Goal: Entertainment & Leisure: Consume media (video, audio)

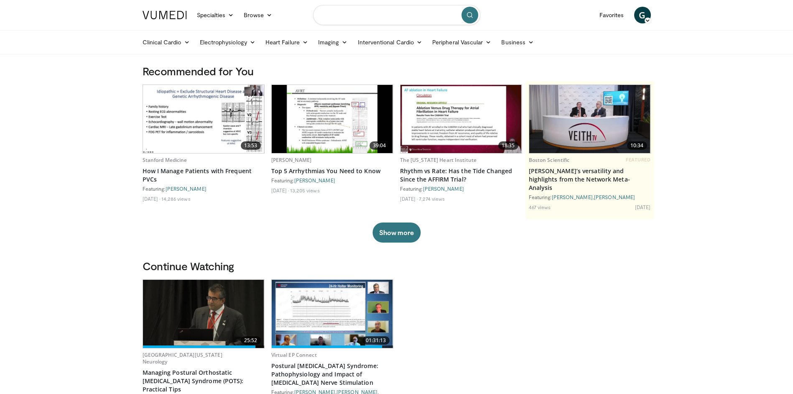
click at [370, 18] on input "Search topics, interventions" at bounding box center [396, 15] width 167 height 20
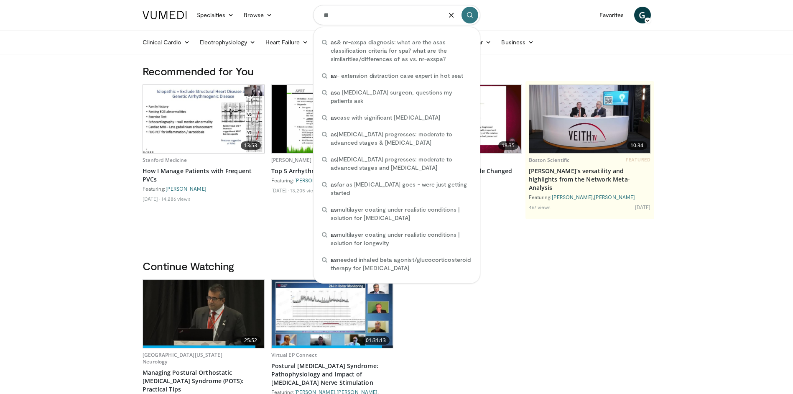
type input "*"
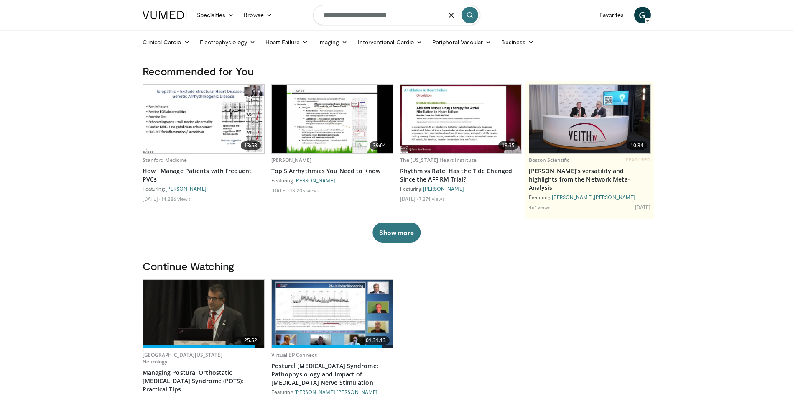
type input "**********"
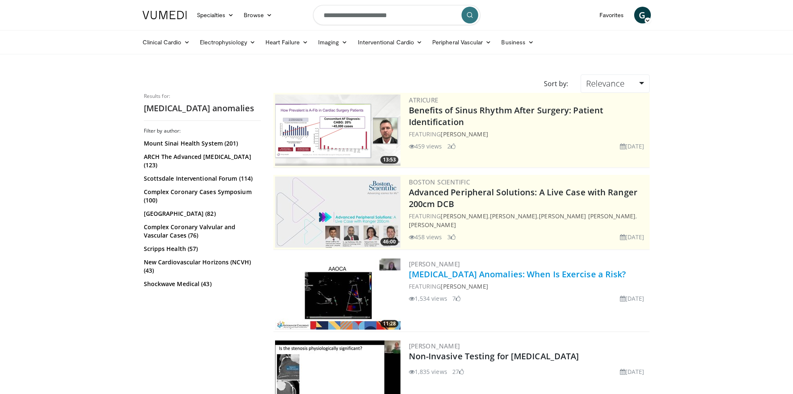
click at [573, 272] on link "[MEDICAL_DATA] Anomalies: When Is Exercise a Risk?" at bounding box center [517, 273] width 217 height 11
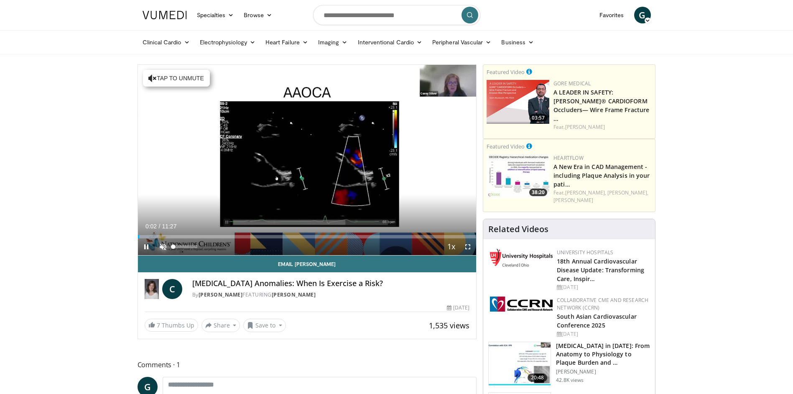
click at [158, 247] on span "Video Player" at bounding box center [163, 246] width 17 height 17
click at [471, 247] on span "Video Player" at bounding box center [467, 246] width 17 height 17
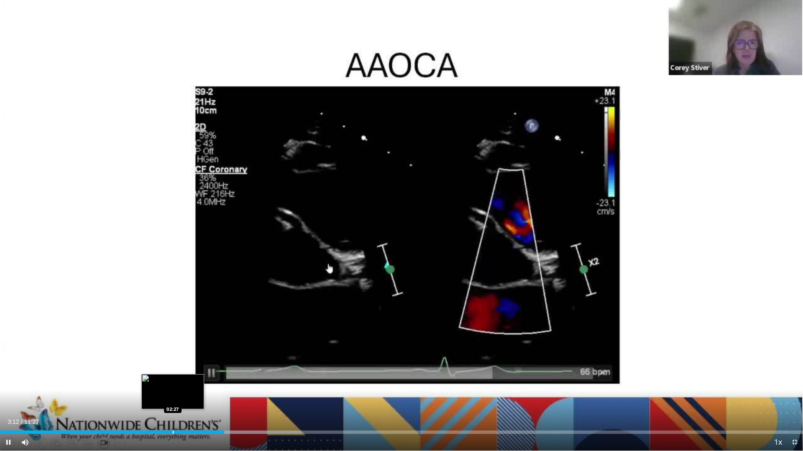
click at [173, 393] on div "Progress Bar" at bounding box center [173, 432] width 1 height 3
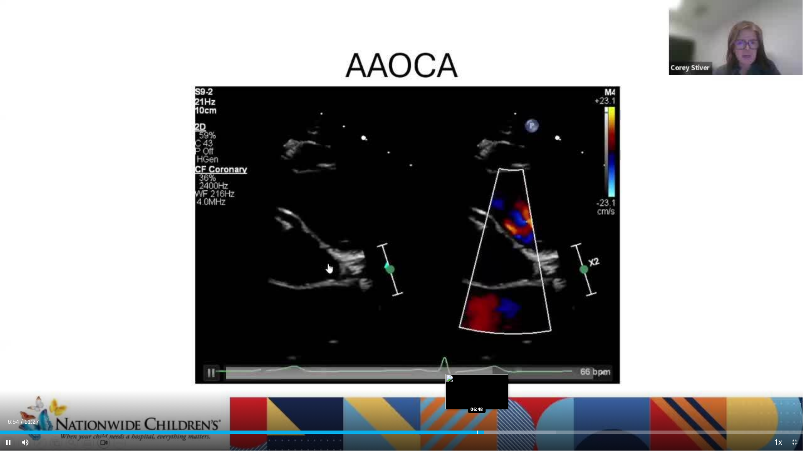
click at [477, 393] on div "Progress Bar" at bounding box center [477, 432] width 1 height 3
click at [466, 393] on div "Progress Bar" at bounding box center [466, 432] width 1 height 3
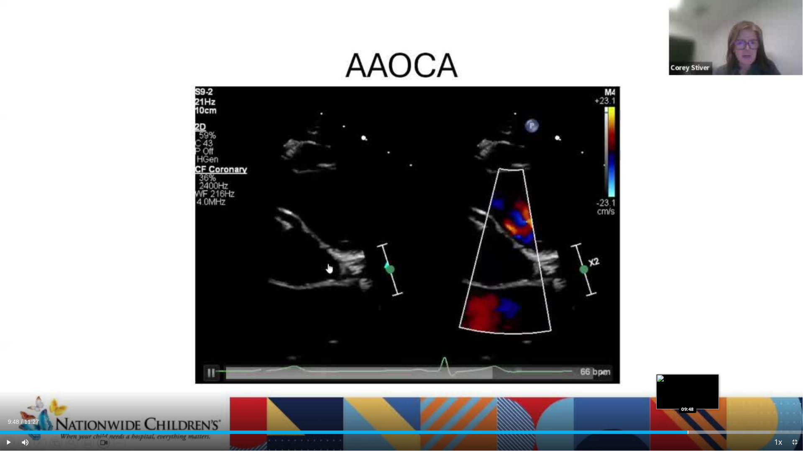
drag, startPoint x: 695, startPoint y: 431, endPoint x: 687, endPoint y: 434, distance: 7.9
click at [687, 393] on div "Progress Bar" at bounding box center [687, 432] width 1 height 3
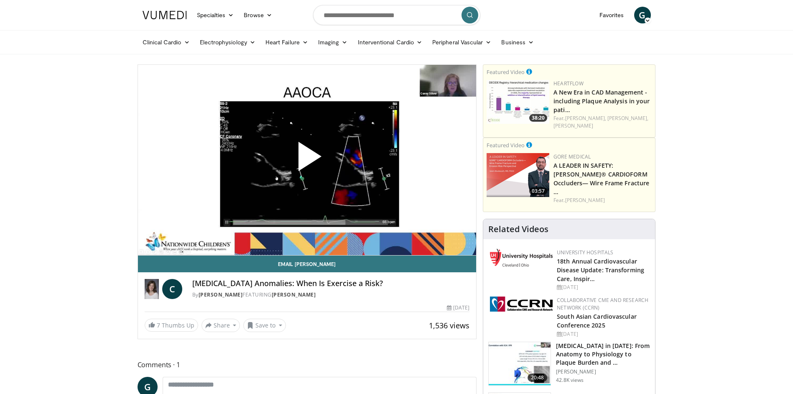
click at [307, 160] on span "Video Player" at bounding box center [307, 160] width 0 height 0
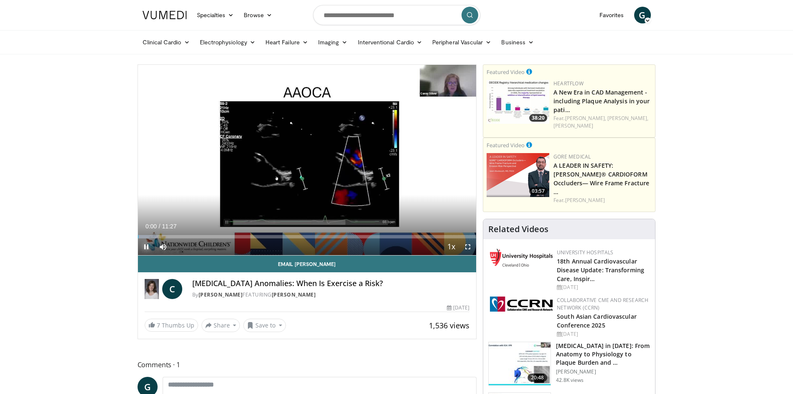
click at [147, 247] on span "Video Player" at bounding box center [146, 246] width 17 height 17
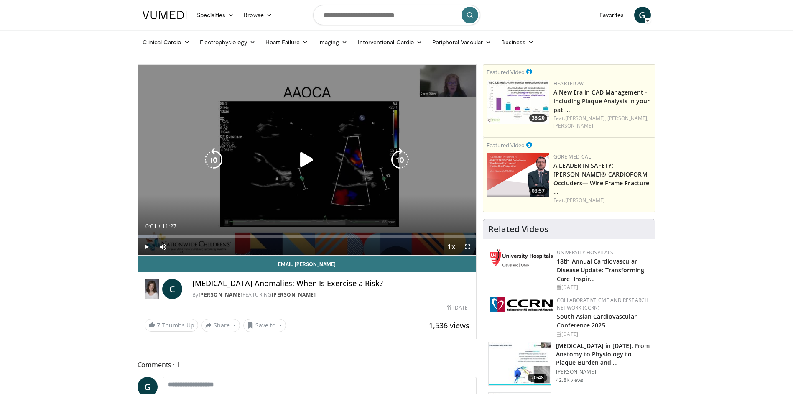
click at [301, 161] on icon "Video Player" at bounding box center [306, 159] width 23 height 23
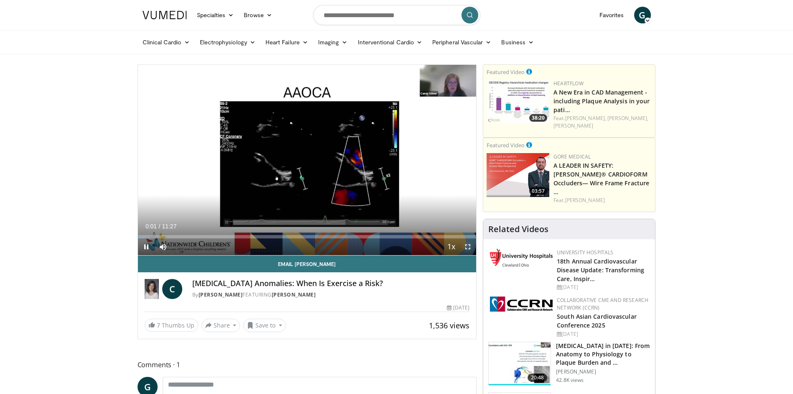
click at [467, 247] on span "Video Player" at bounding box center [467, 246] width 17 height 17
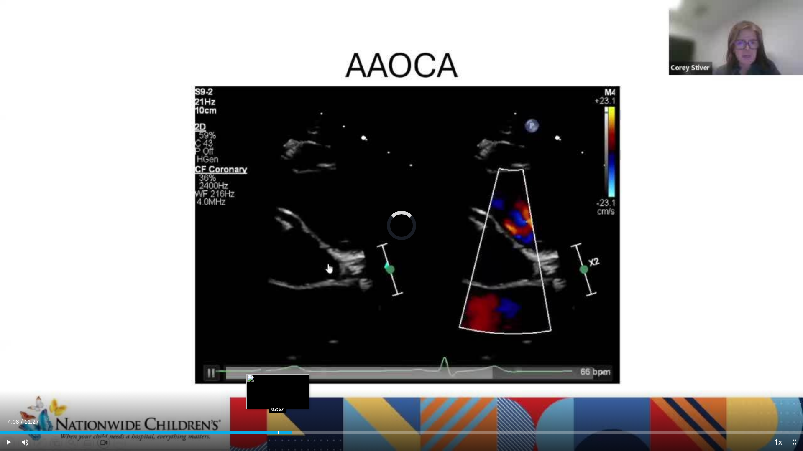
drag, startPoint x: 8, startPoint y: 434, endPoint x: 278, endPoint y: 432, distance: 269.6
click at [278, 393] on div "Progress Bar" at bounding box center [278, 432] width 1 height 3
drag, startPoint x: 275, startPoint y: 433, endPoint x: 355, endPoint y: 435, distance: 80.3
click at [355, 393] on div "Current Time 3:55 / Duration 11:27 Play Skip Backward Skip Forward Mute Loaded …" at bounding box center [401, 442] width 803 height 17
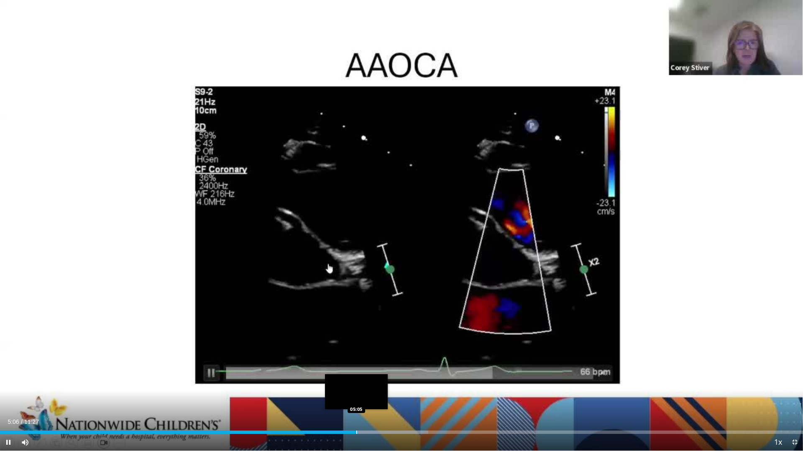
drag, startPoint x: 356, startPoint y: 432, endPoint x: 415, endPoint y: 433, distance: 58.9
click at [357, 393] on div "Progress Bar" at bounding box center [356, 432] width 1 height 3
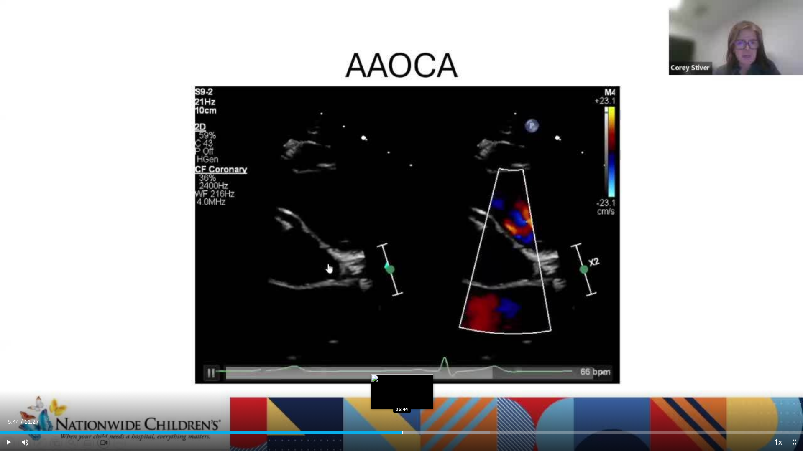
click at [402, 393] on div "Progress Bar" at bounding box center [402, 432] width 1 height 3
click at [379, 393] on div "Progress Bar" at bounding box center [379, 432] width 1 height 3
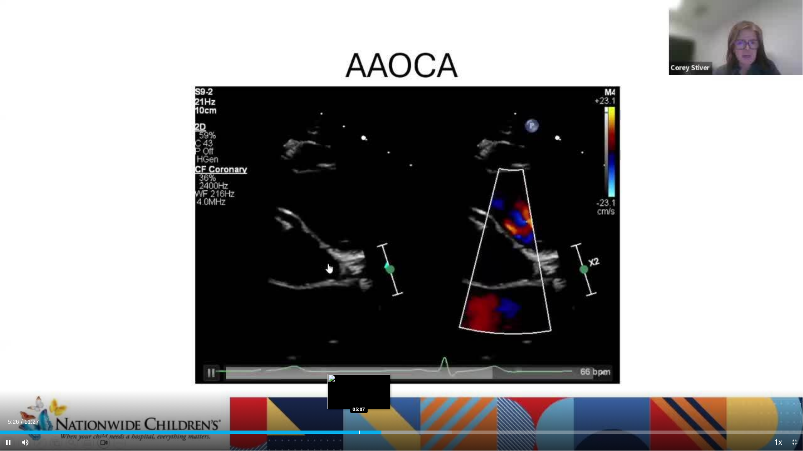
click at [359, 393] on div "Progress Bar" at bounding box center [359, 432] width 1 height 3
click at [366, 393] on div "Current Time 5:08 / Duration 11:27 Pause Skip Backward Skip Forward Mute Loaded…" at bounding box center [401, 442] width 803 height 17
click at [8, 393] on span "Video Player" at bounding box center [8, 442] width 17 height 17
click at [7, 393] on span "Video Player" at bounding box center [8, 442] width 17 height 17
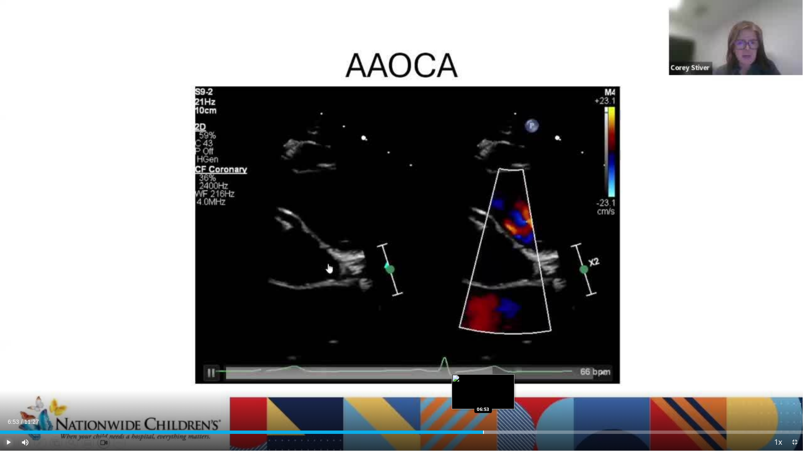
click at [483, 393] on div "Loaded : 66.88% 06:53 06:53" at bounding box center [401, 430] width 803 height 8
click at [521, 393] on div "Loaded : 69.21% 06:54 07:20" at bounding box center [401, 430] width 803 height 8
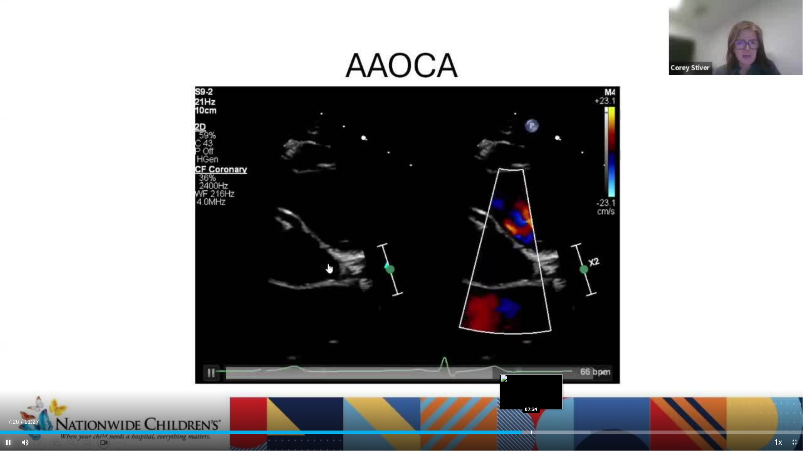
click at [532, 393] on div "Progress Bar" at bounding box center [531, 432] width 1 height 3
click at [548, 393] on div "Progress Bar" at bounding box center [548, 432] width 1 height 3
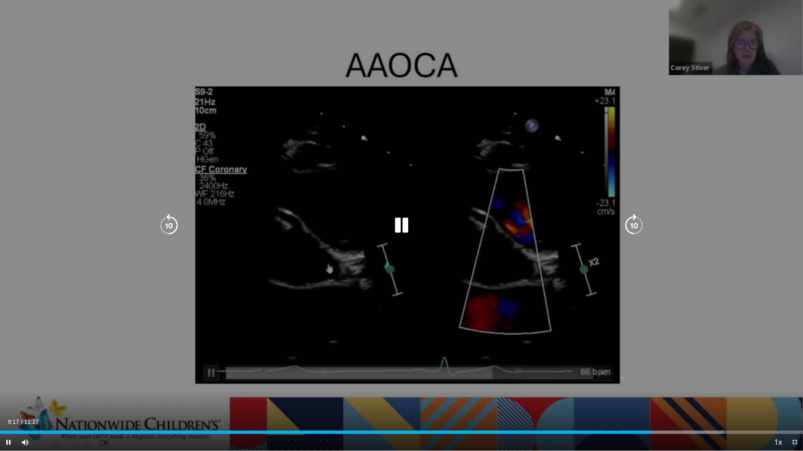
click at [631, 227] on icon "Video Player" at bounding box center [633, 225] width 23 height 23
click at [161, 222] on icon "Video Player" at bounding box center [168, 225] width 23 height 23
click at [408, 225] on icon "Video Player" at bounding box center [401, 225] width 23 height 23
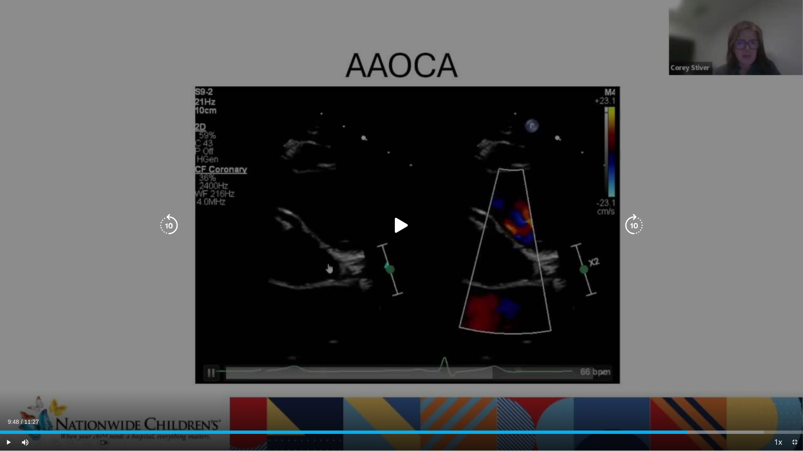
click at [400, 225] on icon "Video Player" at bounding box center [401, 225] width 23 height 23
click at [166, 232] on icon "Video Player" at bounding box center [168, 225] width 23 height 23
click at [168, 229] on icon "Video Player" at bounding box center [168, 225] width 23 height 23
click at [793, 393] on span "Video Player" at bounding box center [794, 442] width 17 height 17
